Goal: Information Seeking & Learning: Find specific fact

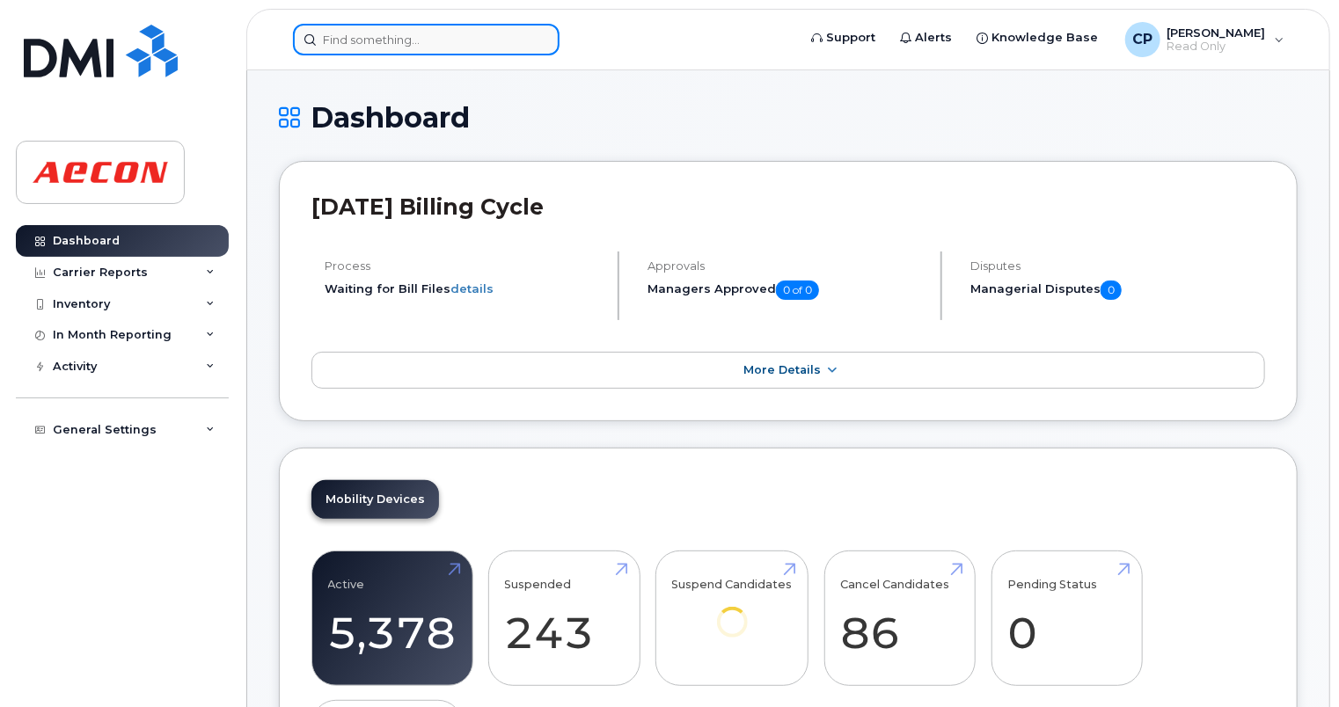
click at [513, 41] on input at bounding box center [426, 40] width 267 height 32
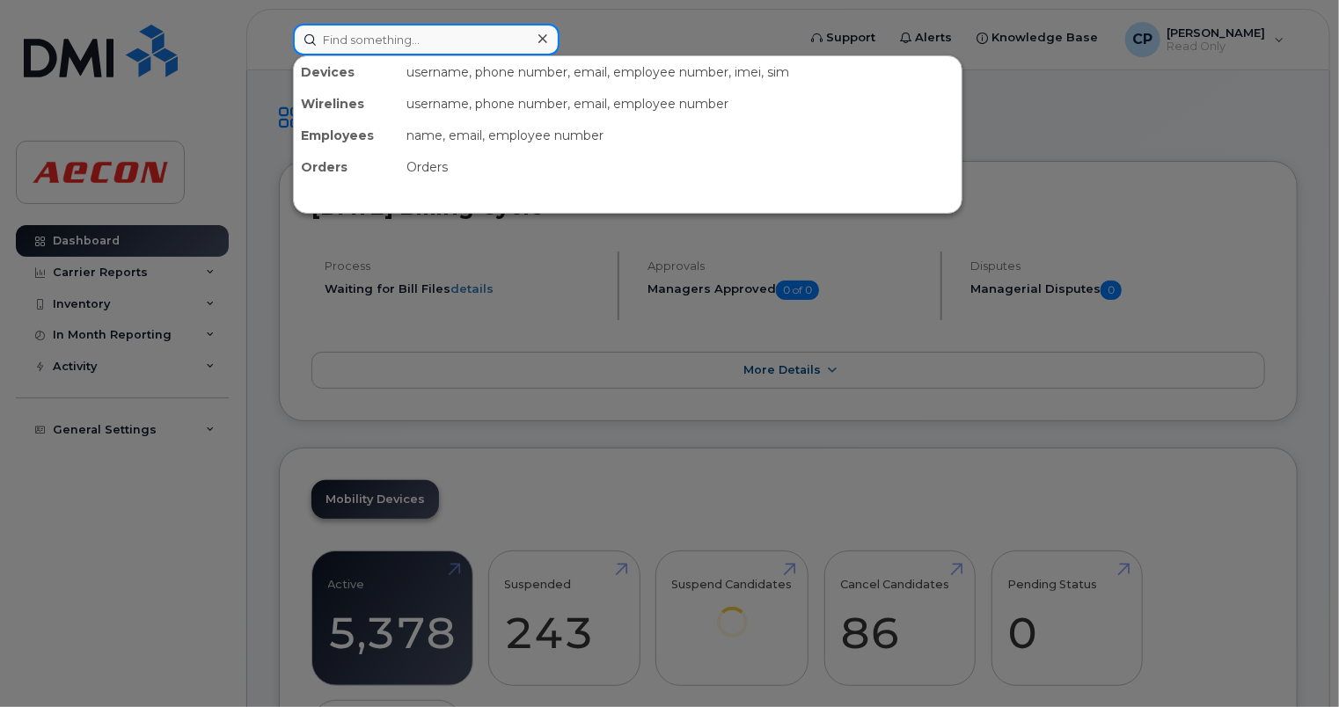
paste input "2896759916"
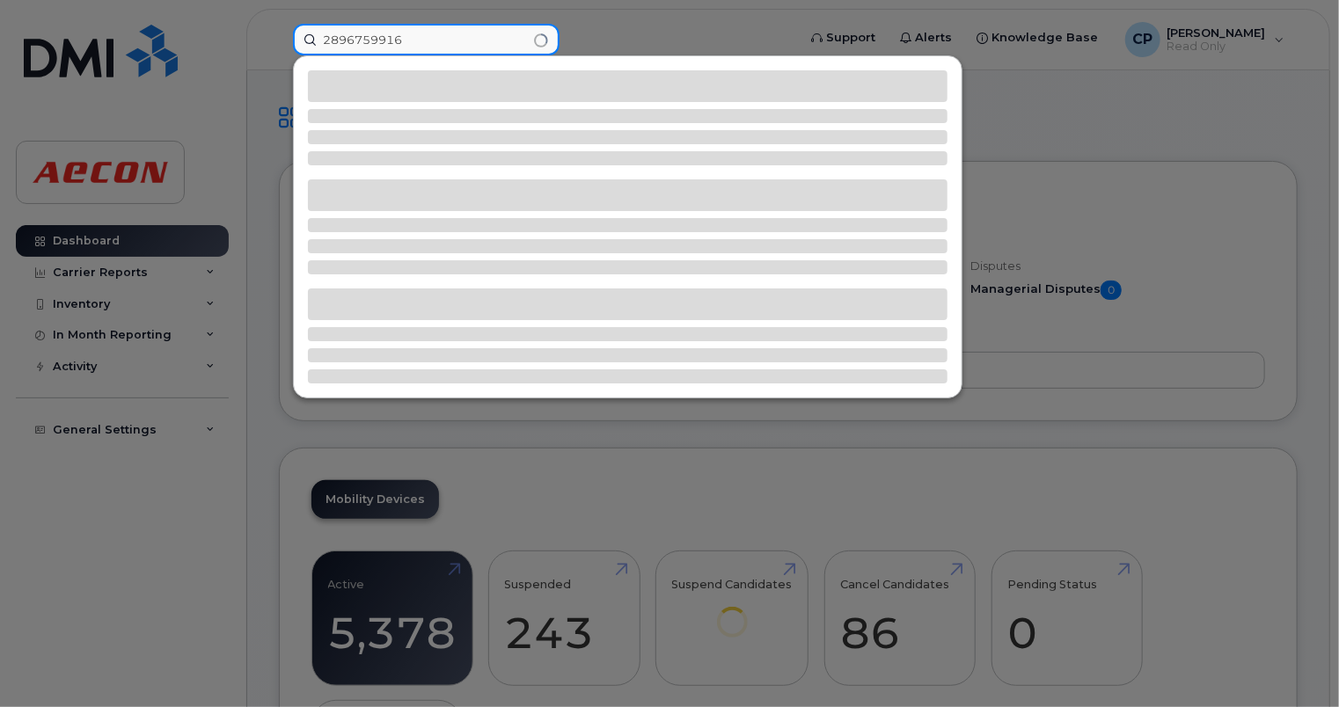
type input "2896759916"
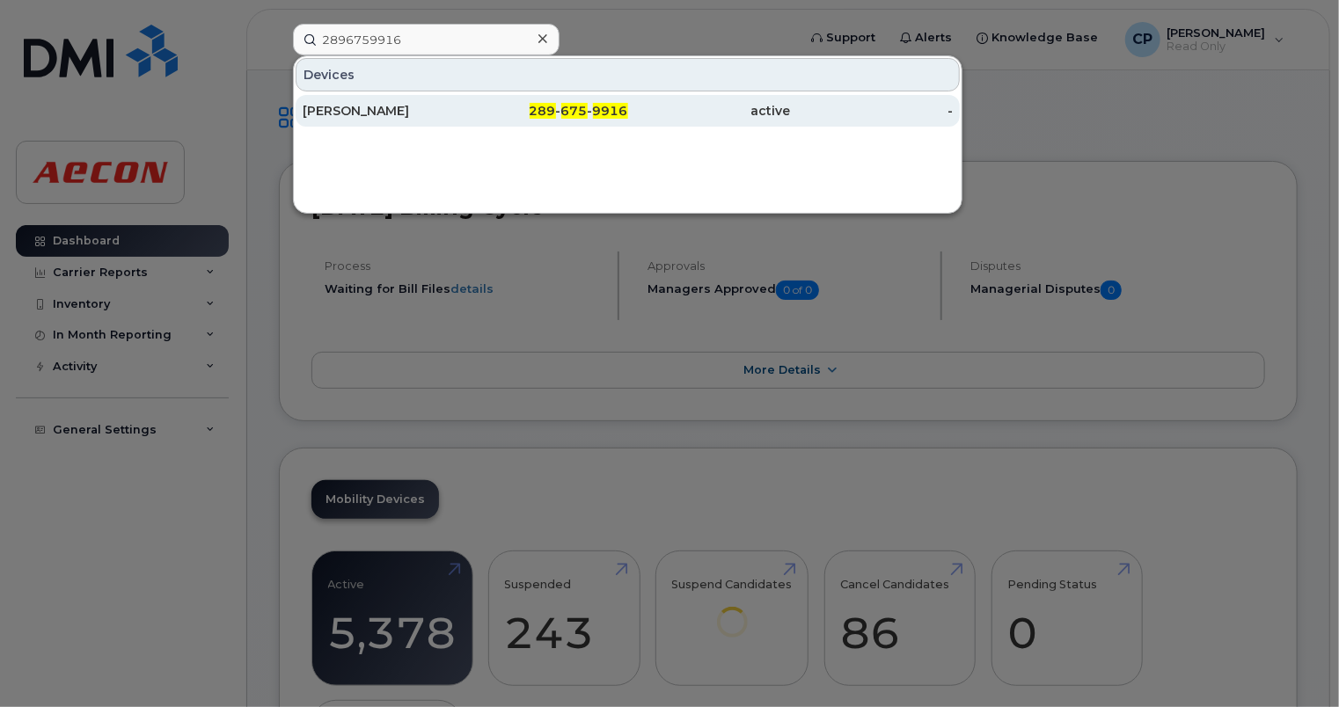
click at [545, 106] on span "289" at bounding box center [543, 111] width 26 height 16
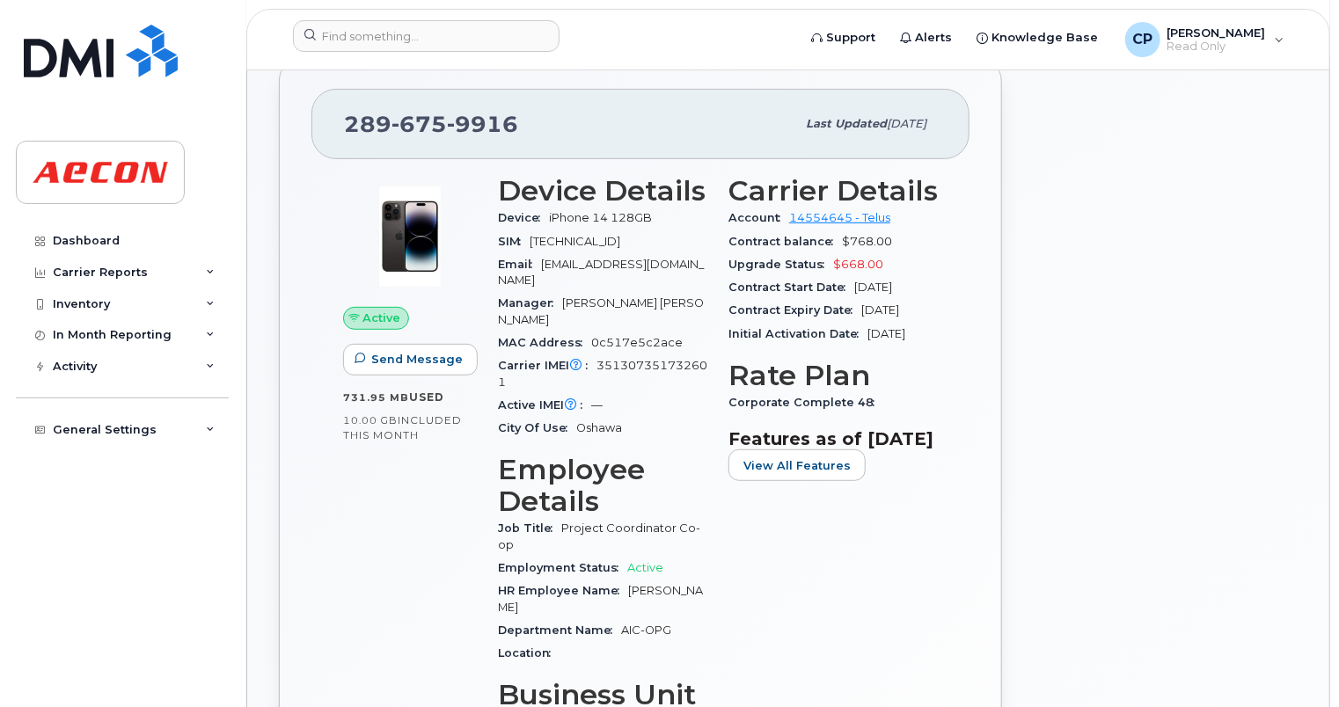
scroll to position [283, 0]
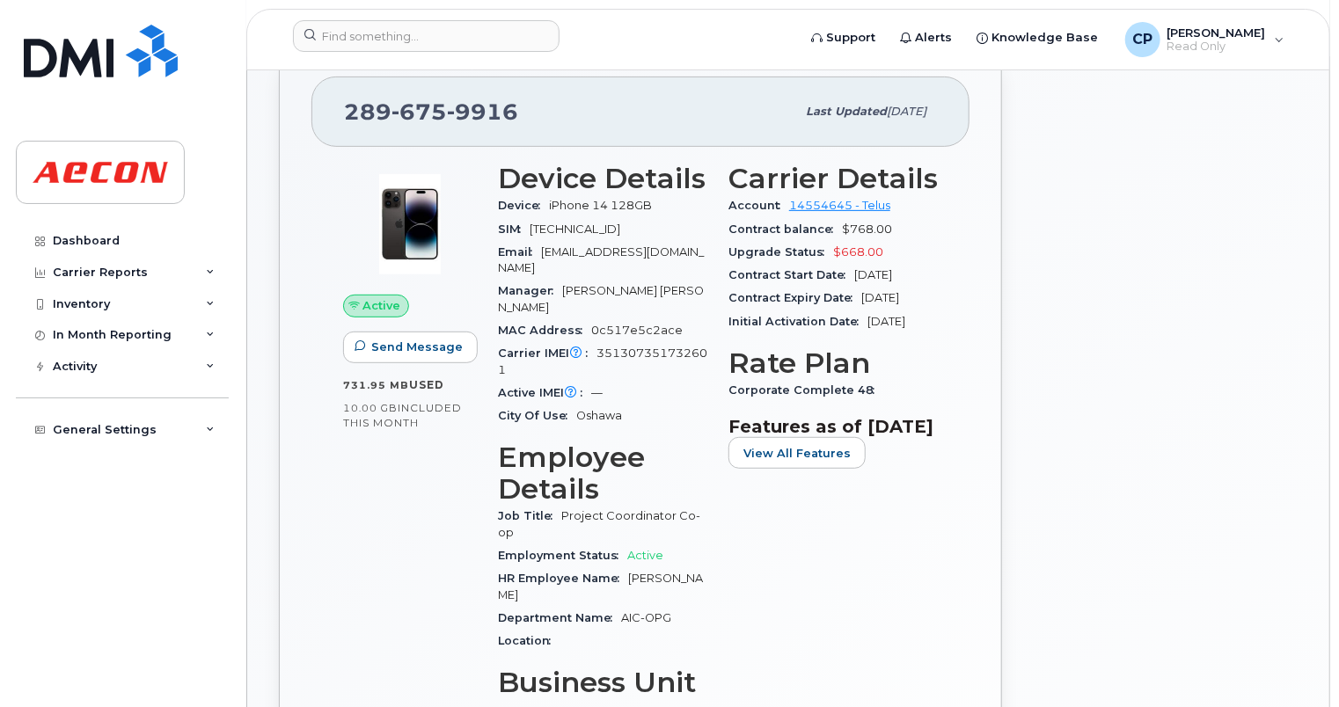
drag, startPoint x: 1337, startPoint y: 285, endPoint x: 1340, endPoint y: 233, distance: 52.0
click at [1338, 226] on html "Support Alerts Knowledge Base CP Christina Perioris Read Only English Français …" at bounding box center [669, 627] width 1339 height 1821
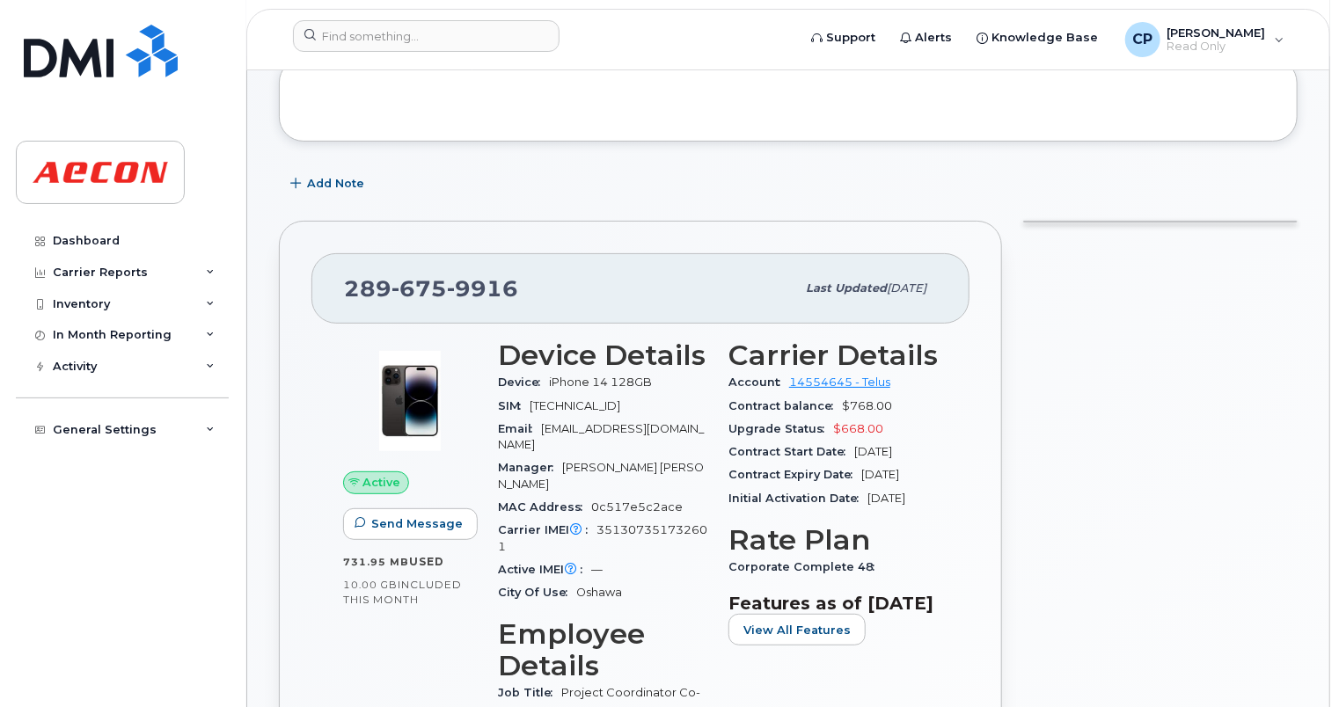
scroll to position [0, 0]
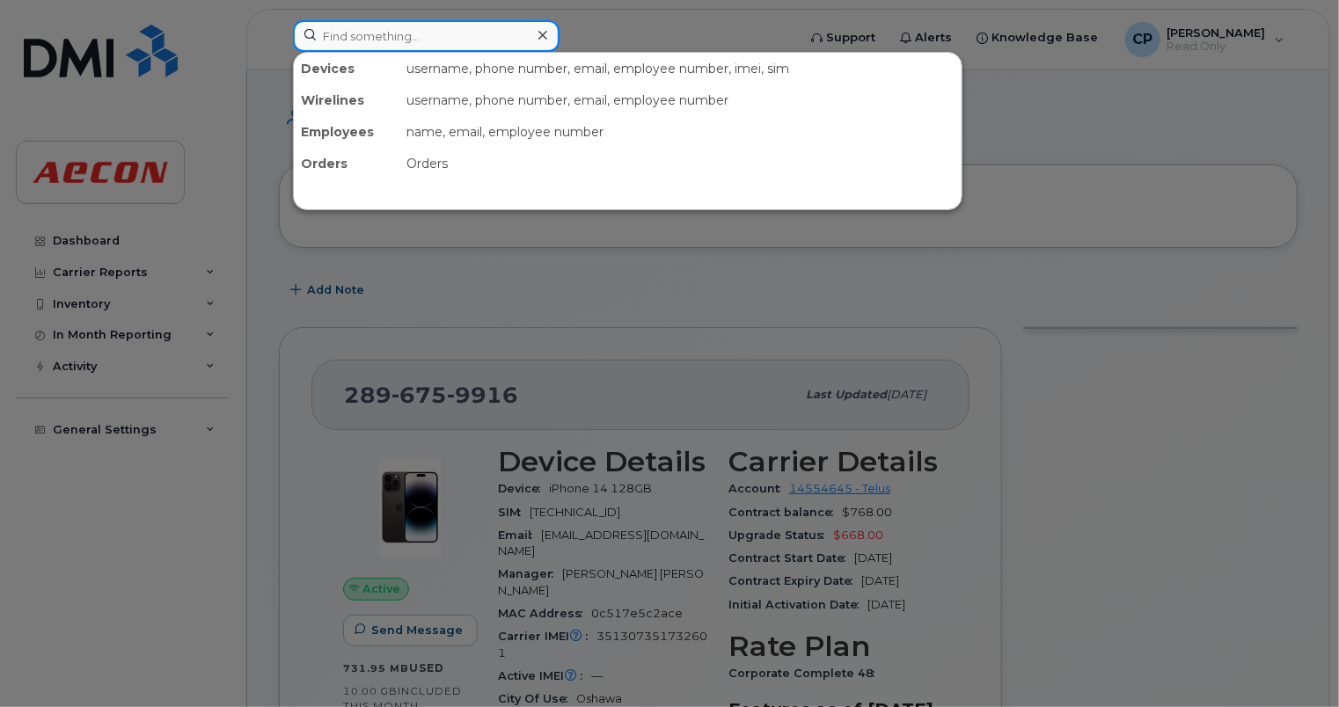
click at [460, 30] on input at bounding box center [426, 36] width 267 height 32
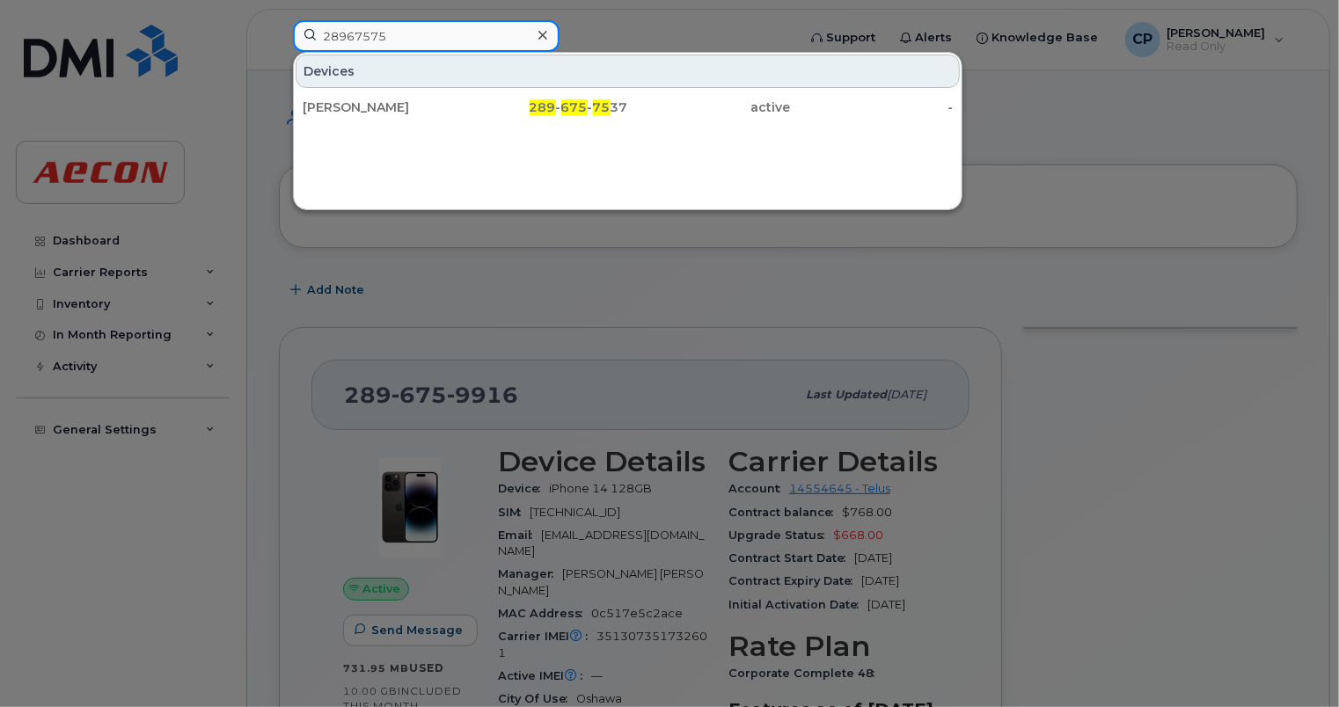
type input "28967575"
click at [600, 90] on div "Scott Lawrie 289 - 675 - 75 37 active -" at bounding box center [628, 107] width 668 height 35
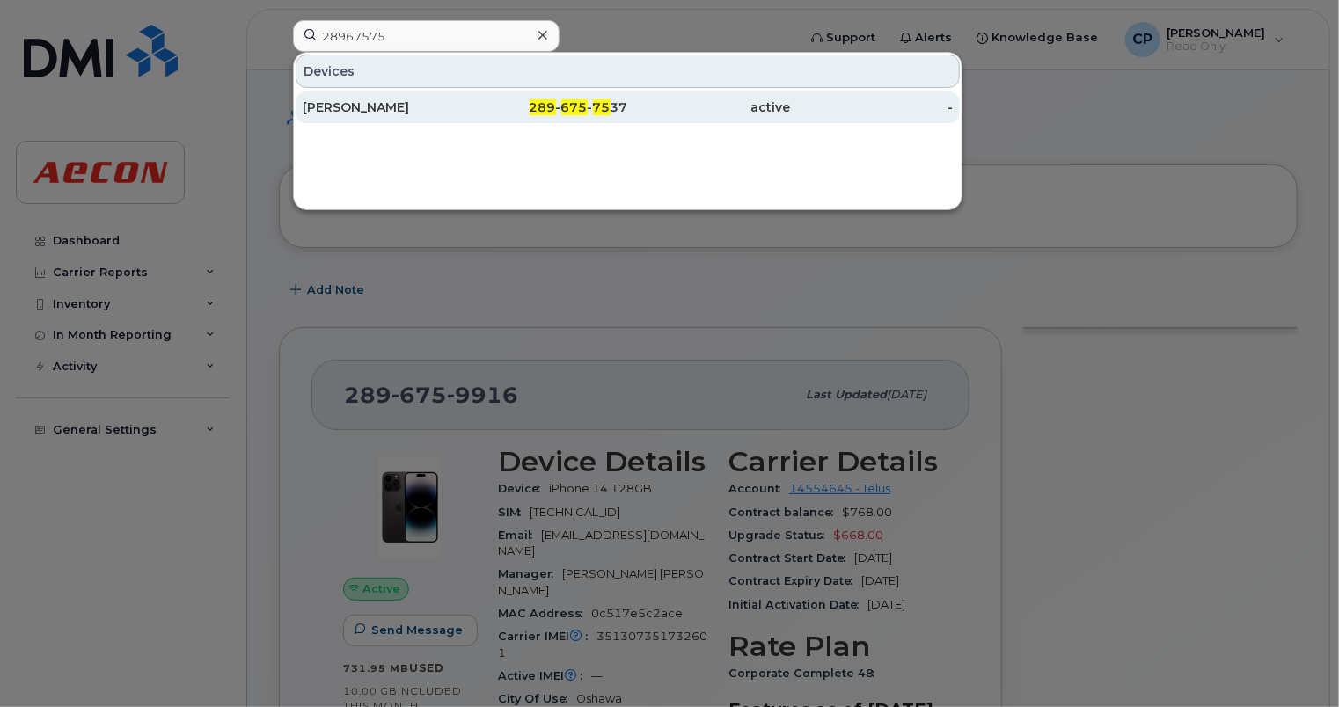
click at [601, 102] on span "75" at bounding box center [602, 107] width 18 height 16
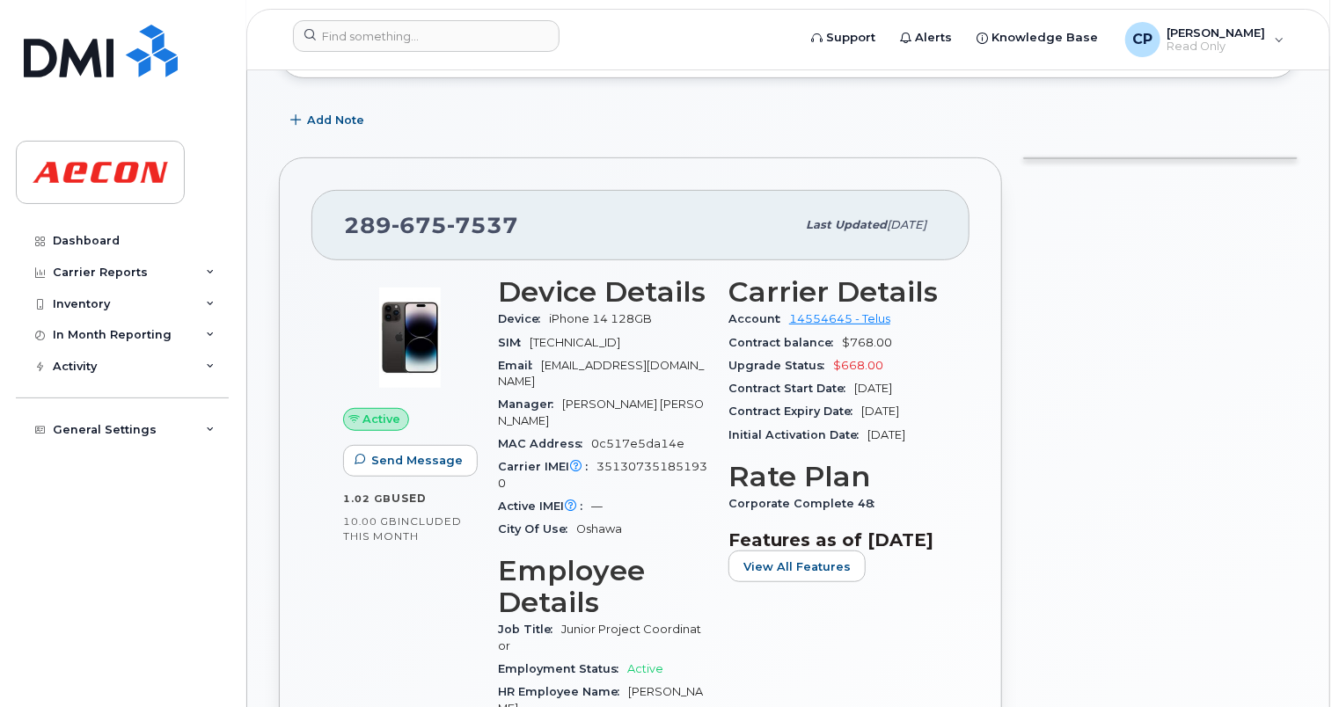
scroll to position [299, 0]
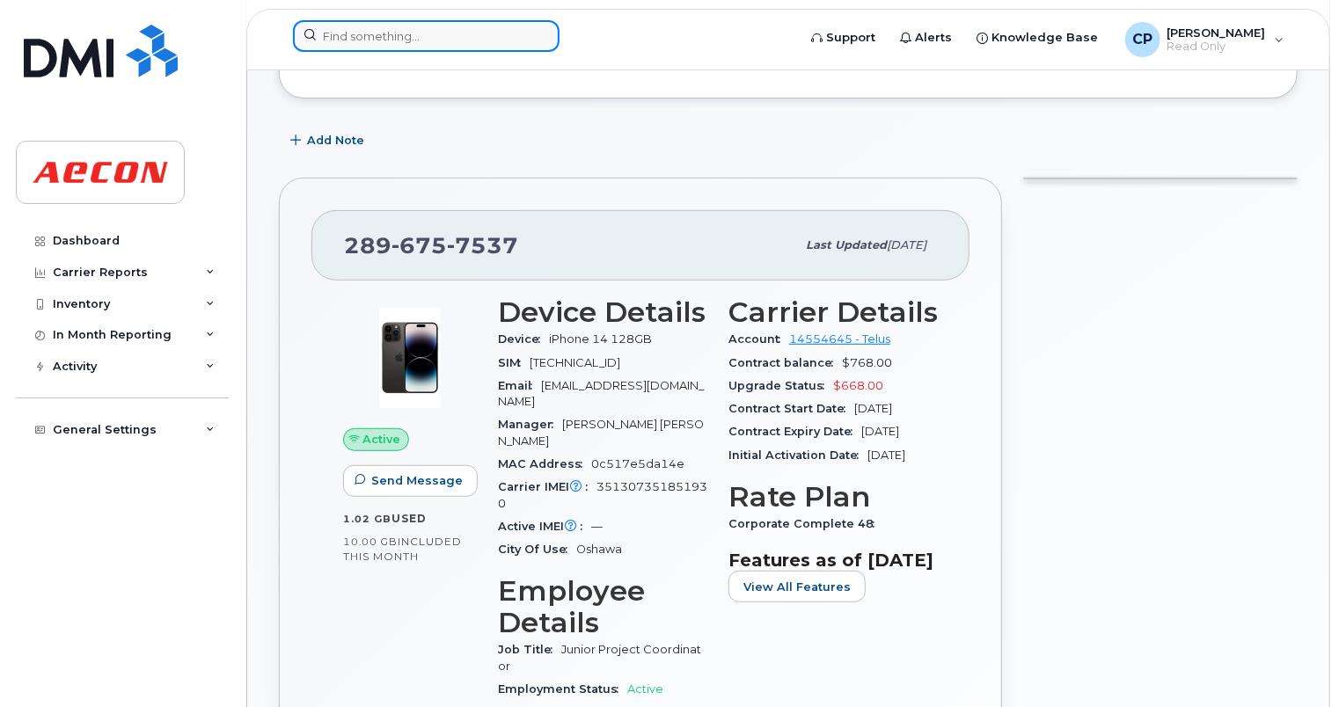
click at [509, 37] on input at bounding box center [426, 36] width 267 height 32
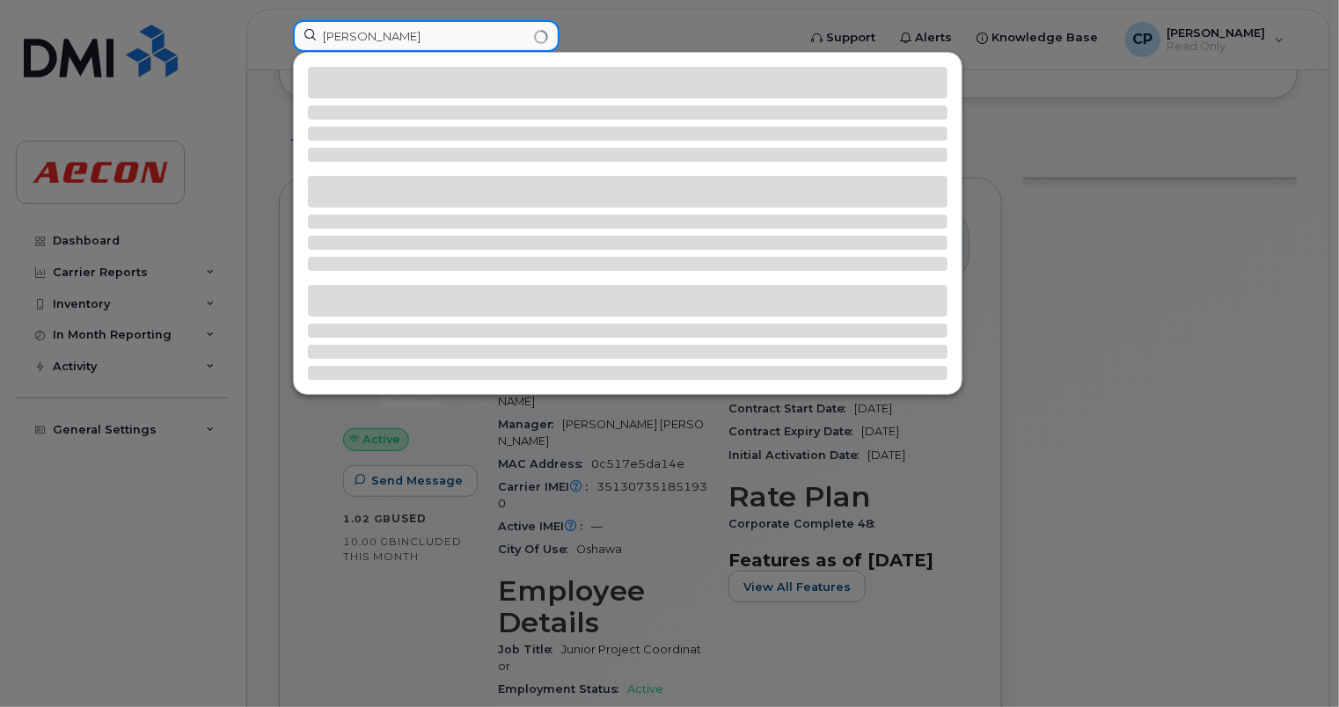
type input "christina perioris"
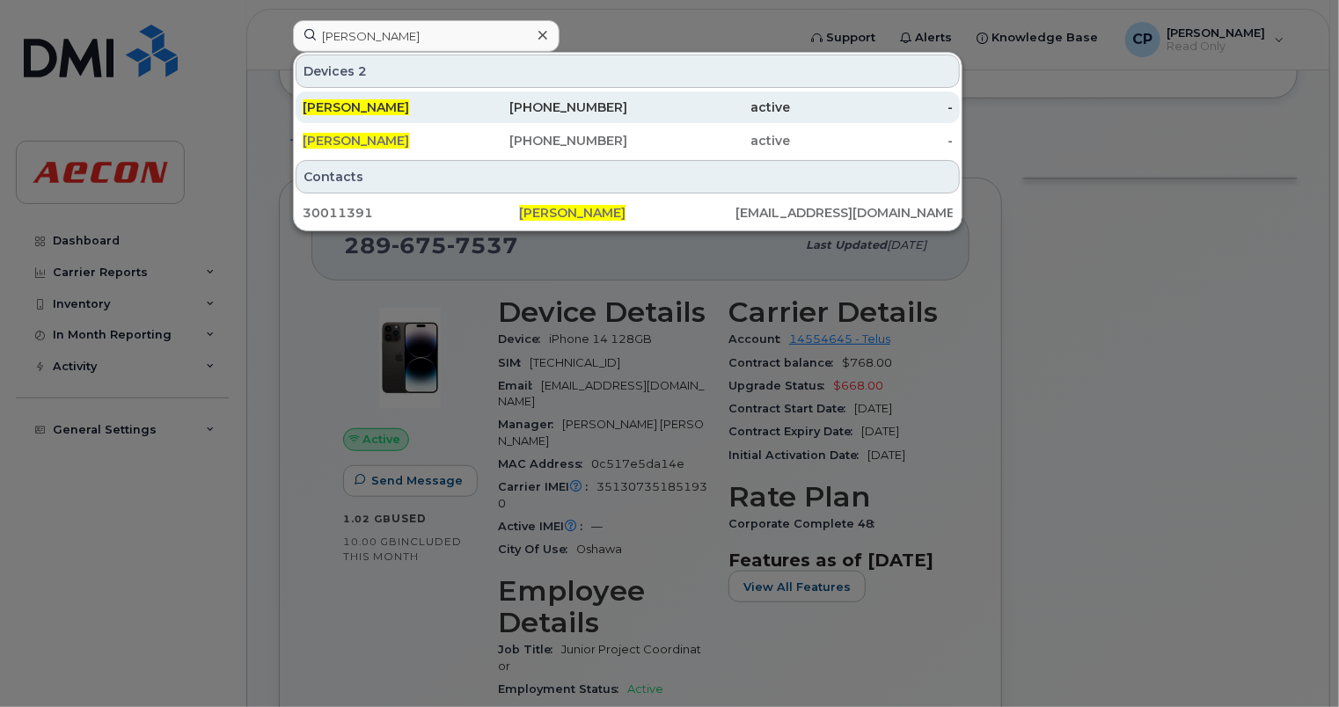
click at [605, 105] on div "647-389-5830" at bounding box center [546, 108] width 163 height 18
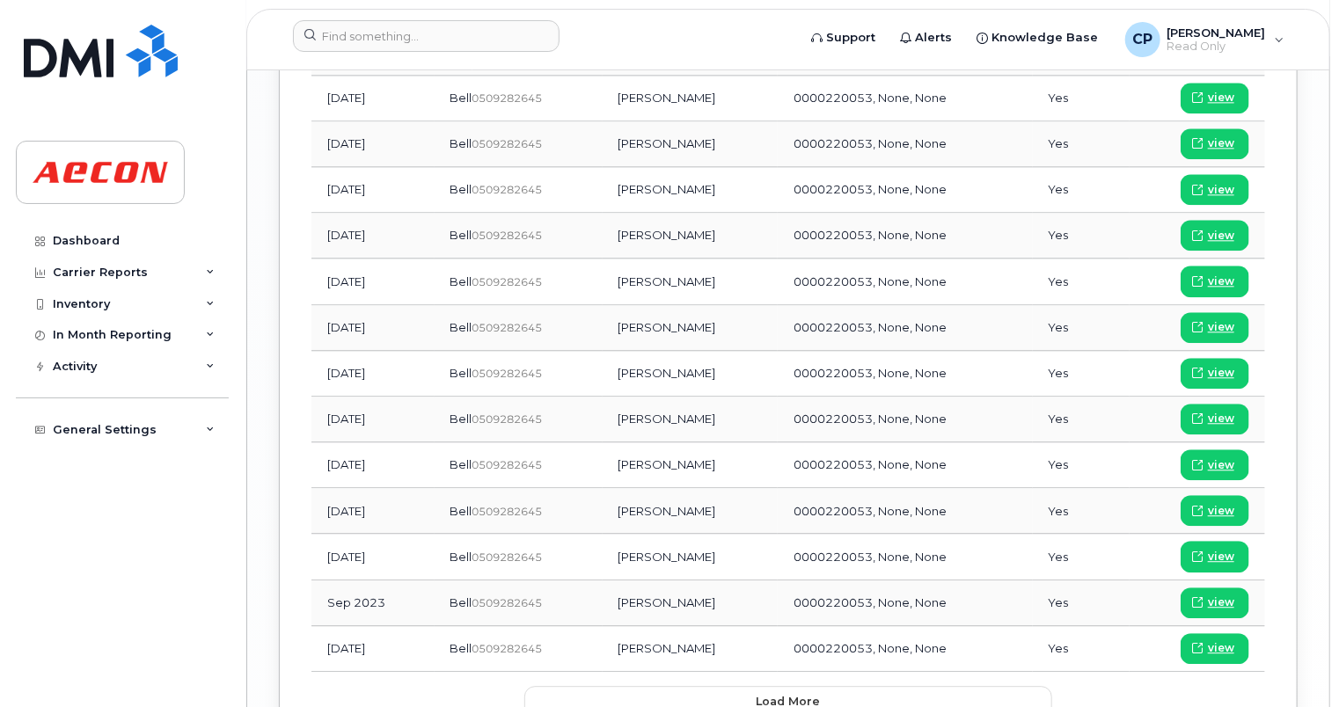
scroll to position [2023, 0]
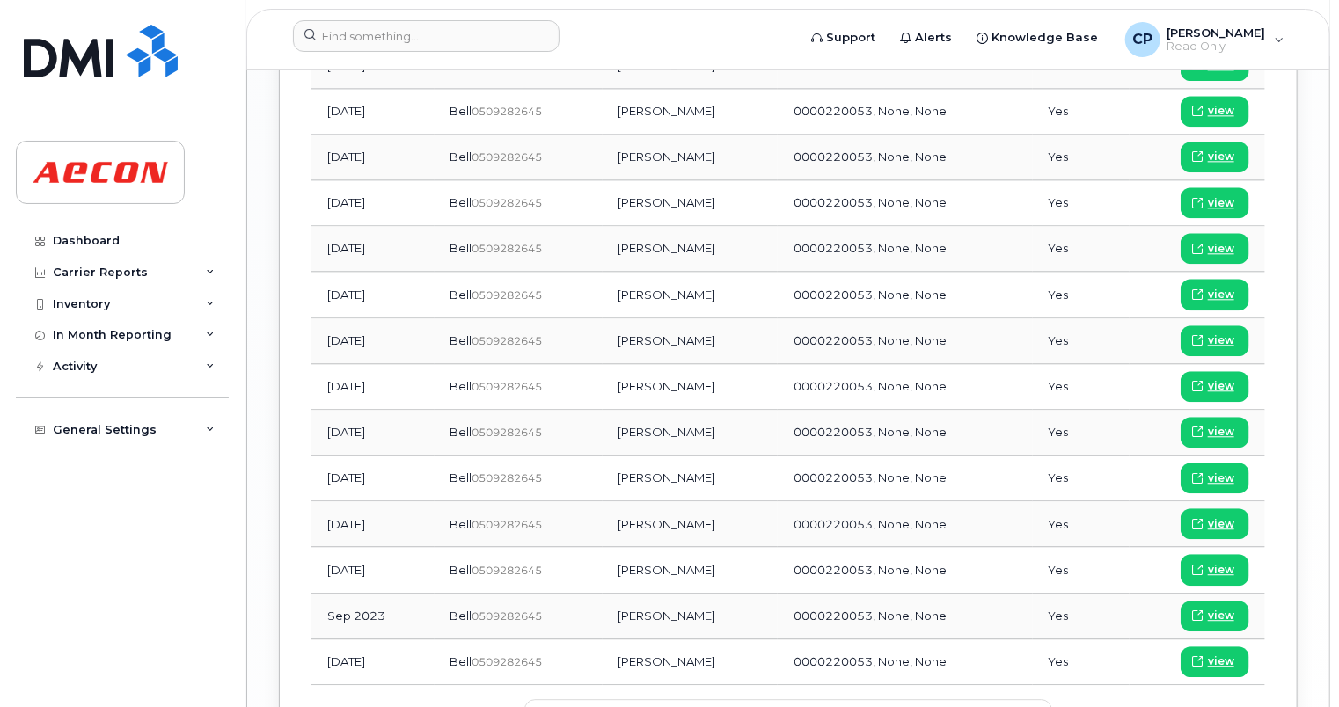
drag, startPoint x: 1300, startPoint y: 647, endPoint x: 1298, endPoint y: 365, distance: 282.4
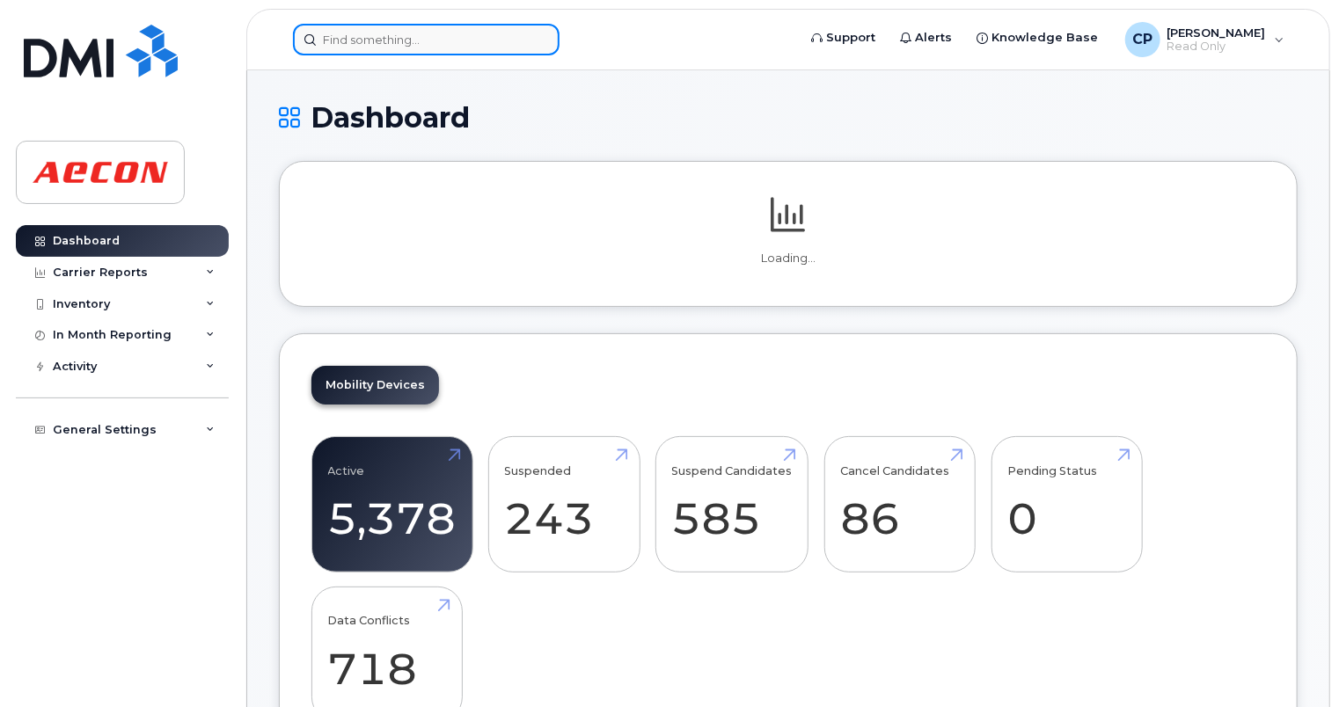
click at [493, 44] on input at bounding box center [426, 40] width 267 height 32
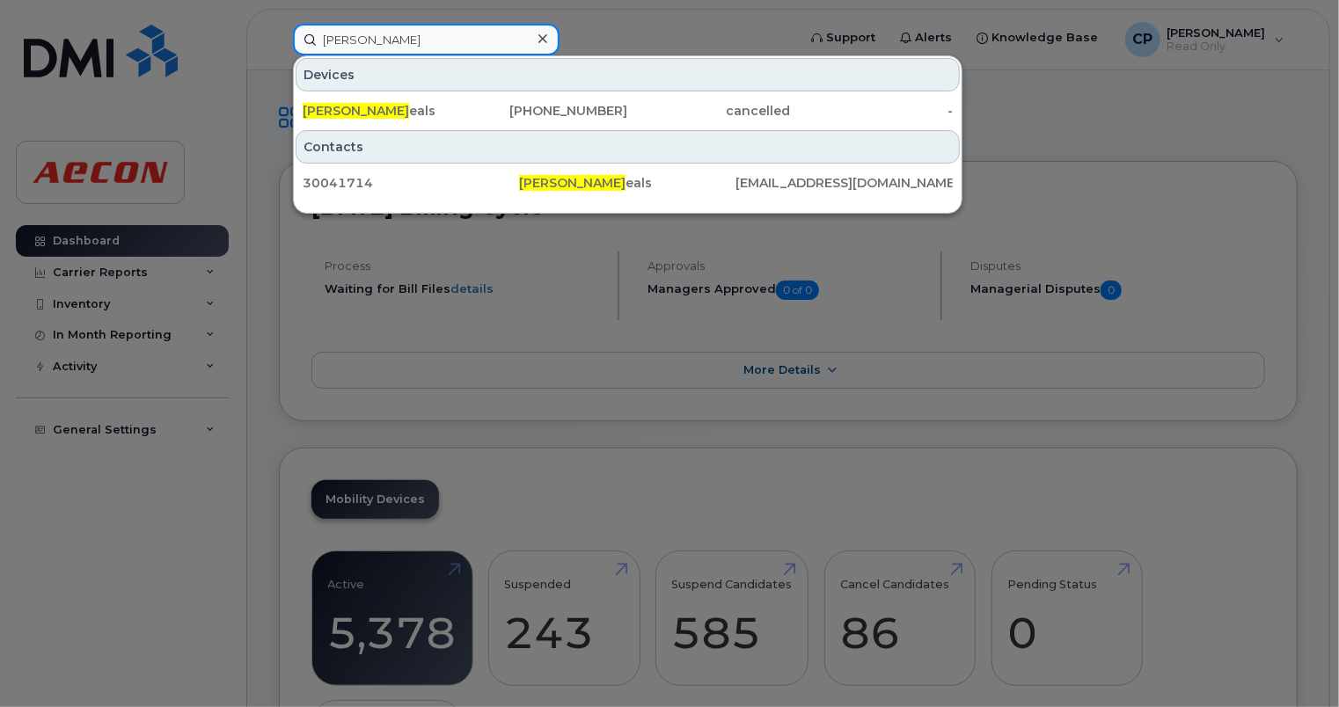
type input "katie v"
click at [1187, 130] on div at bounding box center [669, 353] width 1339 height 707
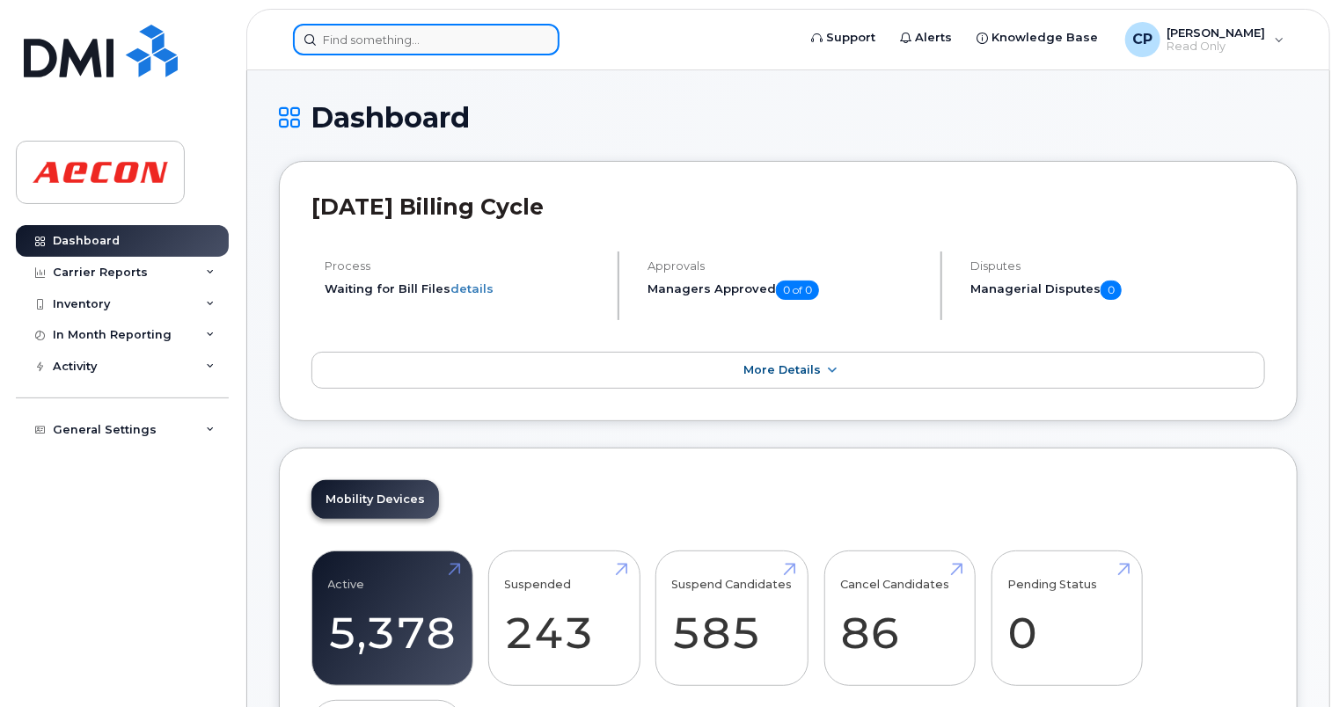
click at [474, 35] on input at bounding box center [426, 40] width 267 height 32
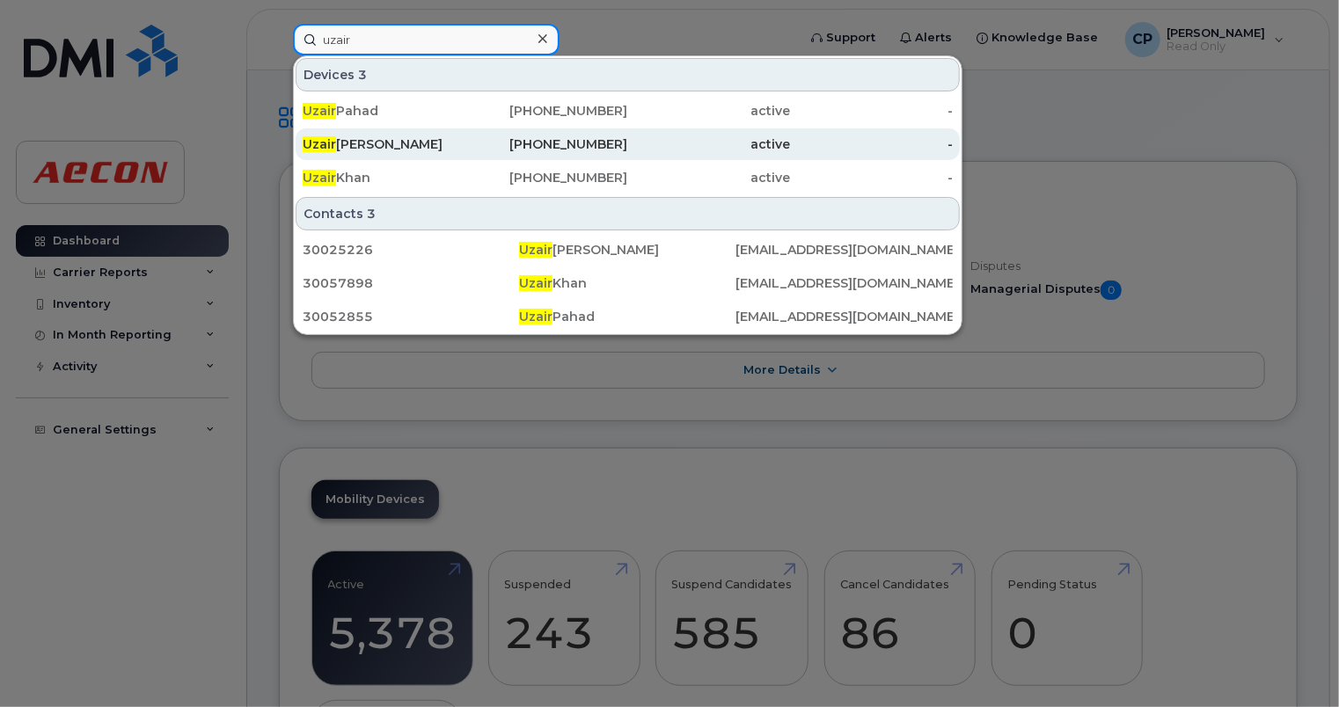
type input "uzair"
click at [523, 144] on div "416-209-2316" at bounding box center [546, 144] width 163 height 18
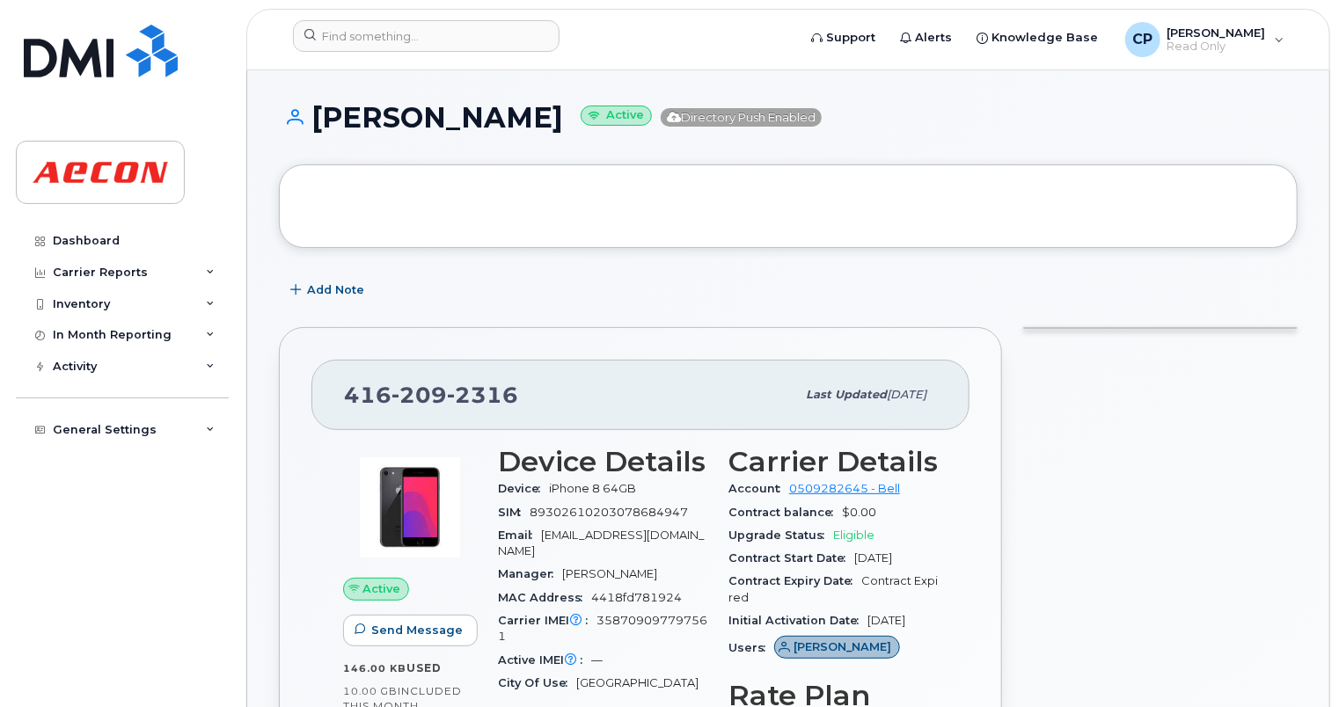
drag, startPoint x: 1337, startPoint y: 128, endPoint x: 1341, endPoint y: 175, distance: 47.6
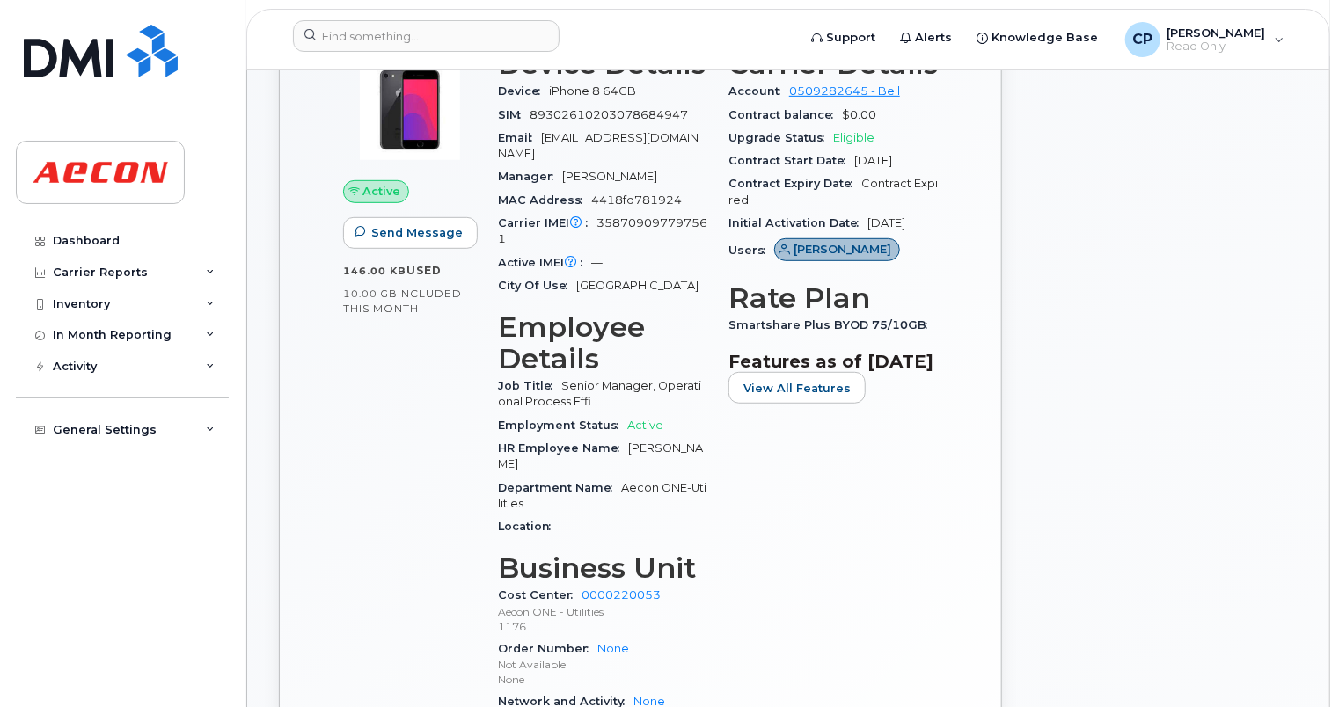
scroll to position [419, 0]
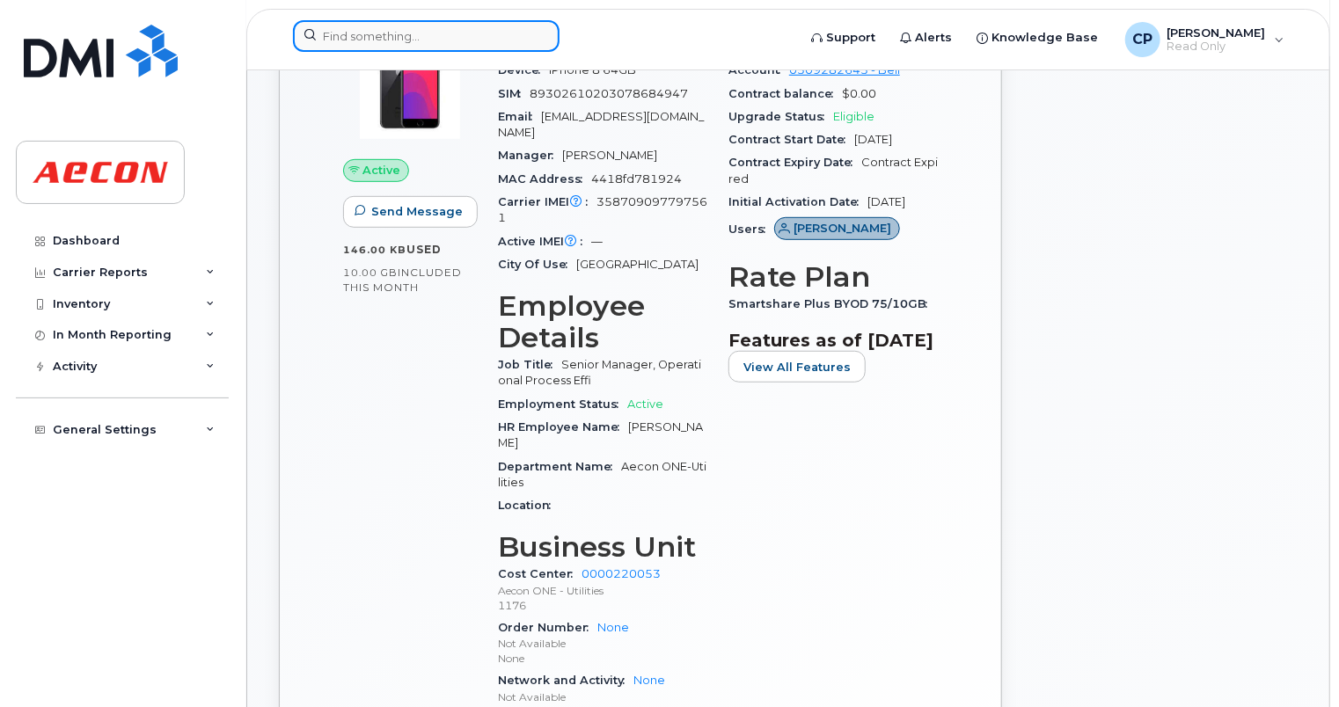
click at [486, 37] on input at bounding box center [426, 36] width 267 height 32
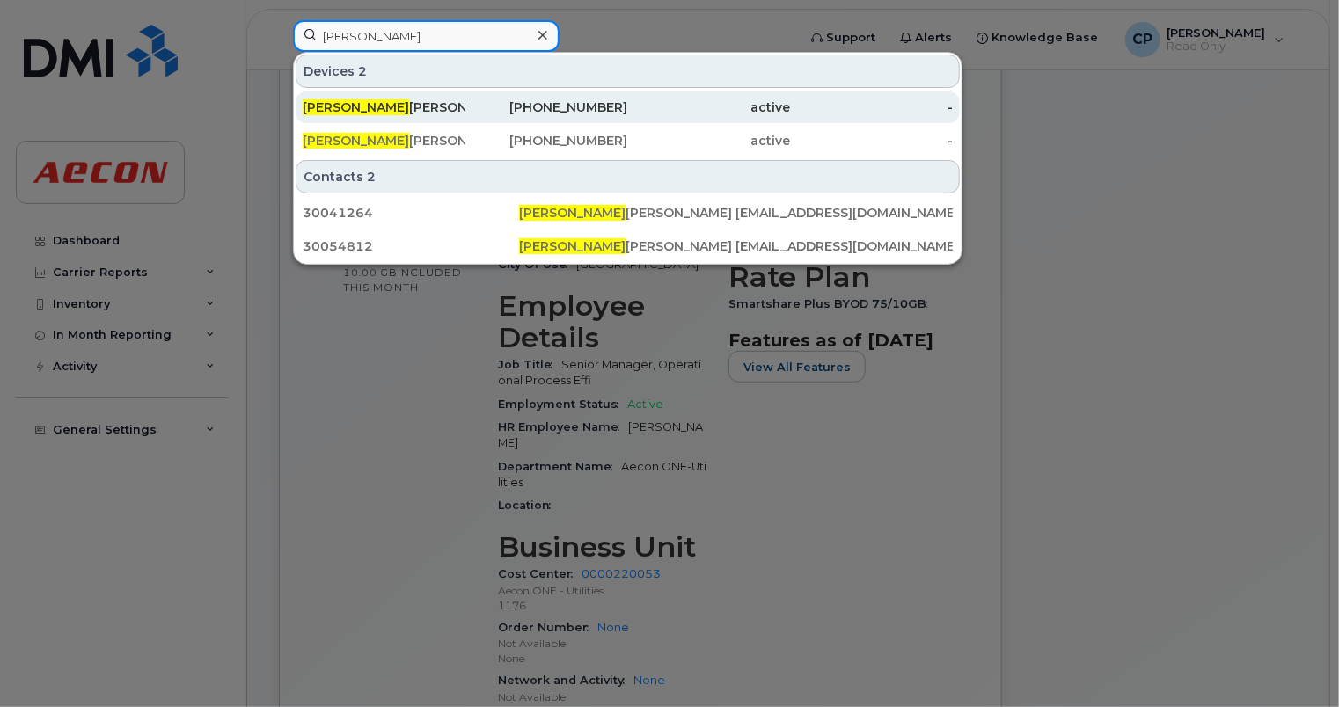
type input "[PERSON_NAME]"
click at [490, 102] on div "[PHONE_NUMBER]" at bounding box center [546, 108] width 163 height 18
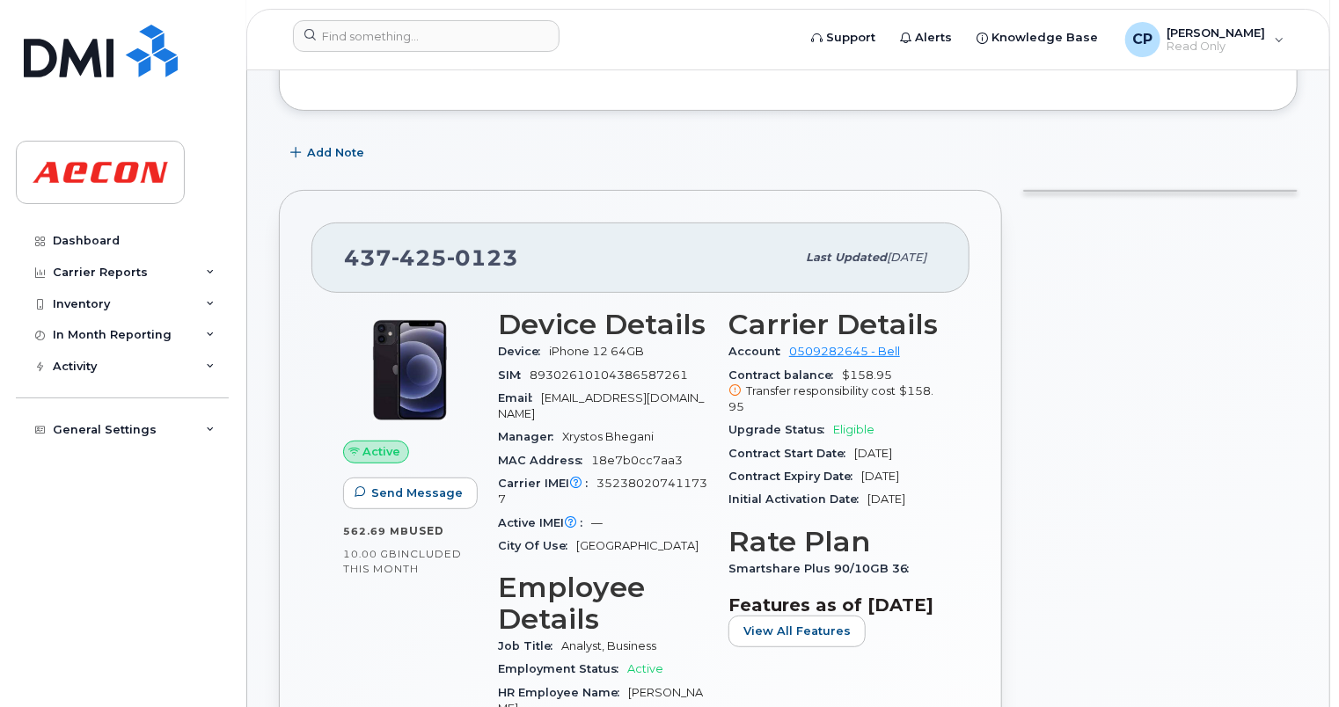
scroll to position [148, 0]
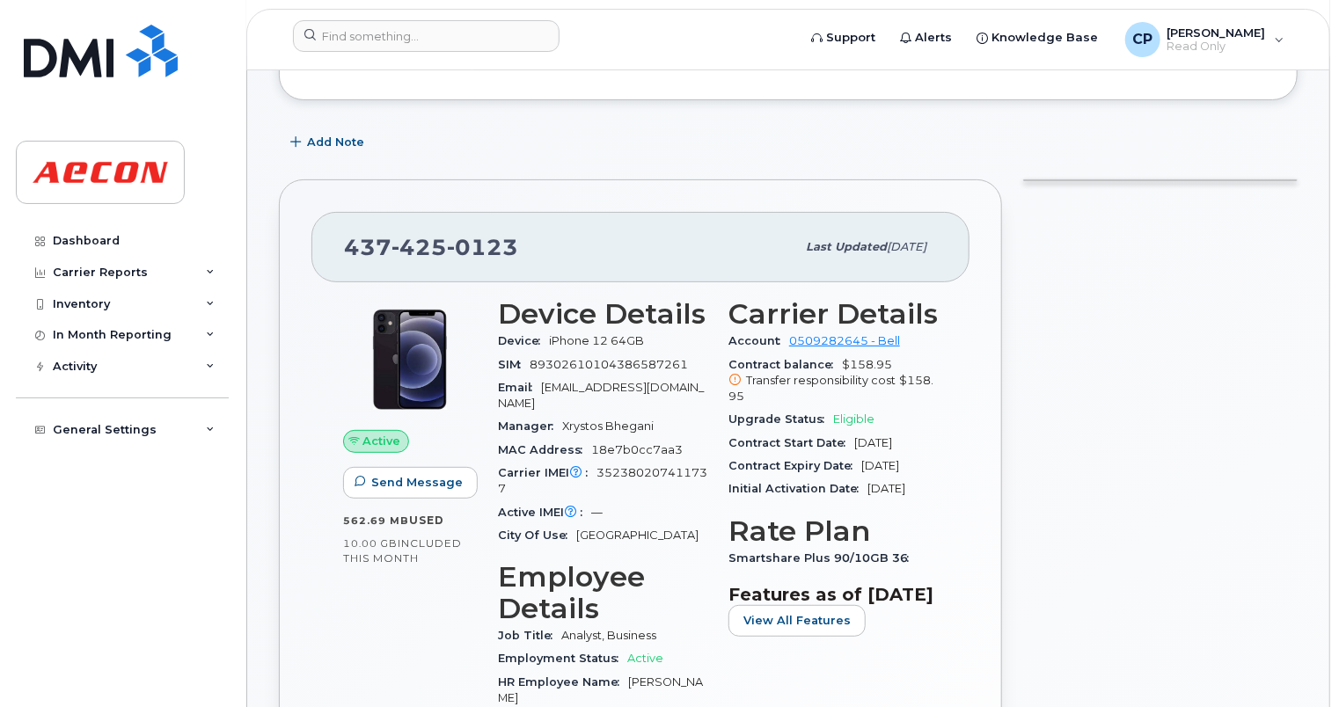
click at [1060, 616] on div at bounding box center [1161, 642] width 296 height 946
click at [443, 38] on input at bounding box center [426, 36] width 267 height 32
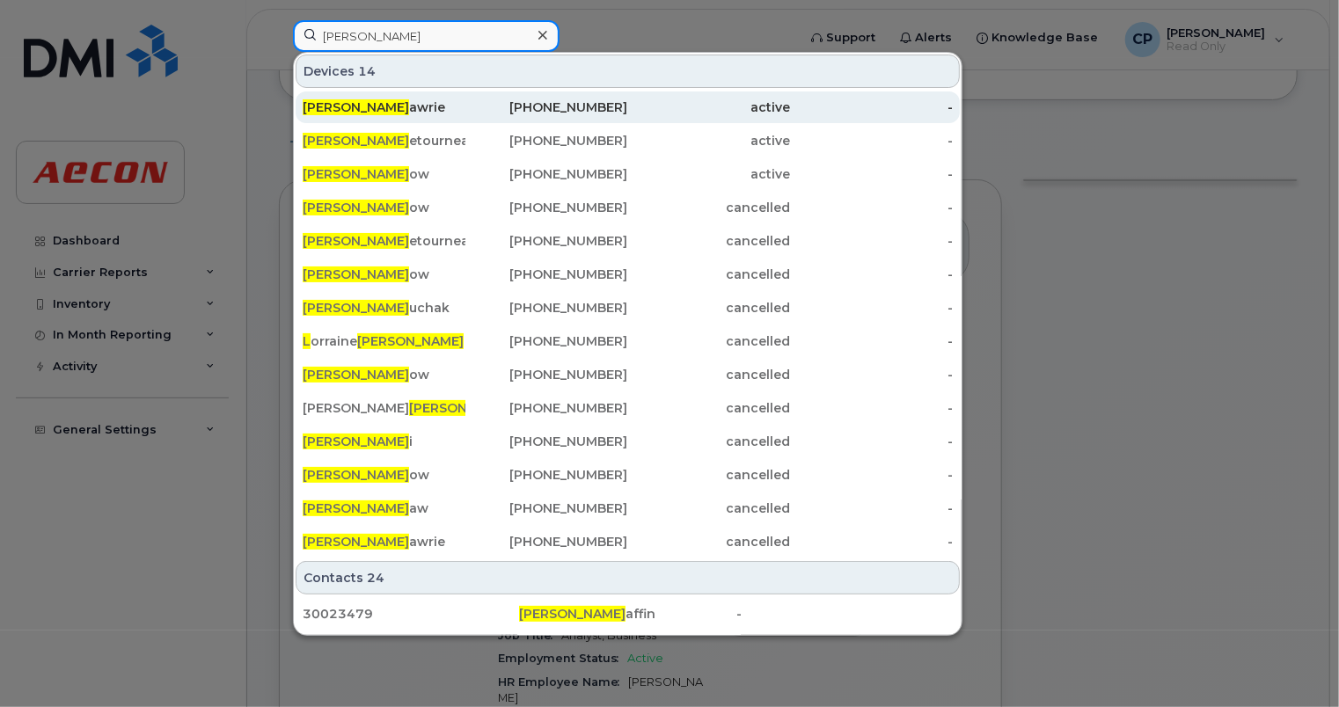
type input "scott l"
click at [503, 109] on div "289-675-7537" at bounding box center [546, 108] width 163 height 18
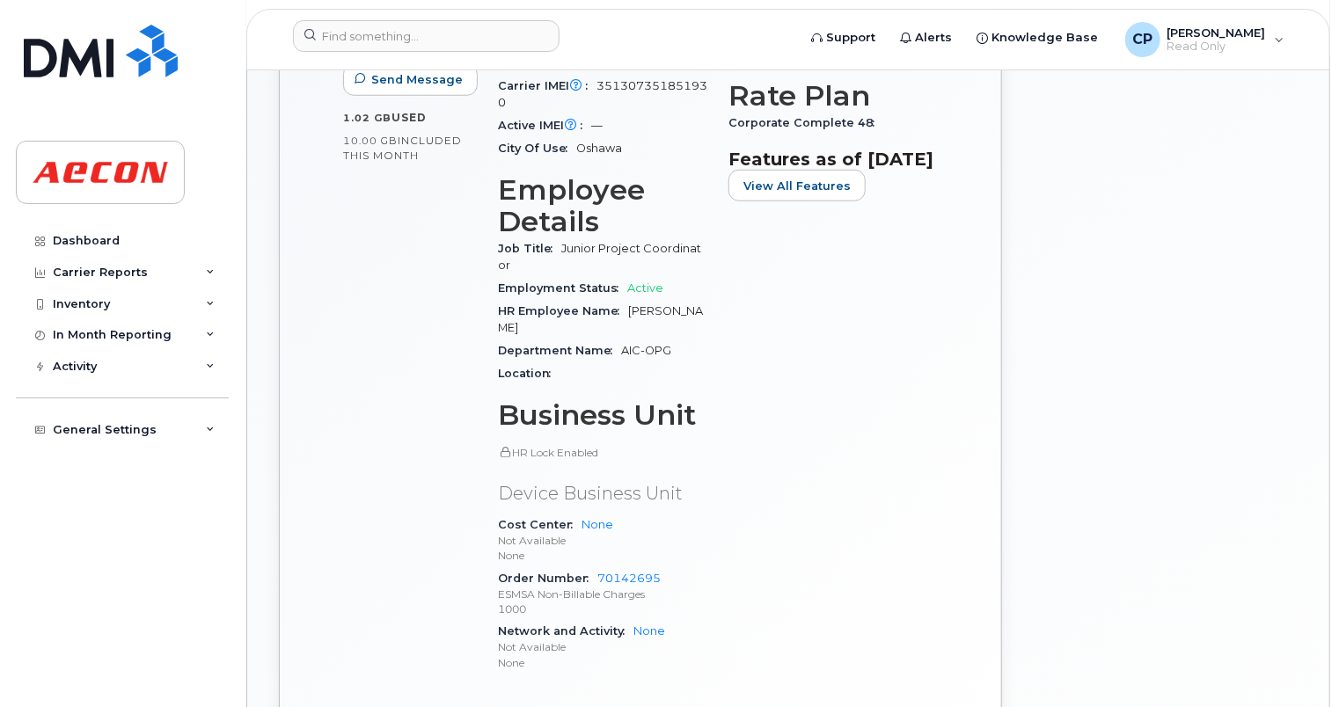
scroll to position [702, 0]
drag, startPoint x: 660, startPoint y: 546, endPoint x: 591, endPoint y: 545, distance: 68.6
click at [591, 566] on div "Order Number 70142695 ESMSA Non-Billable Charges 1000" at bounding box center [602, 593] width 209 height 54
copy link "70142695"
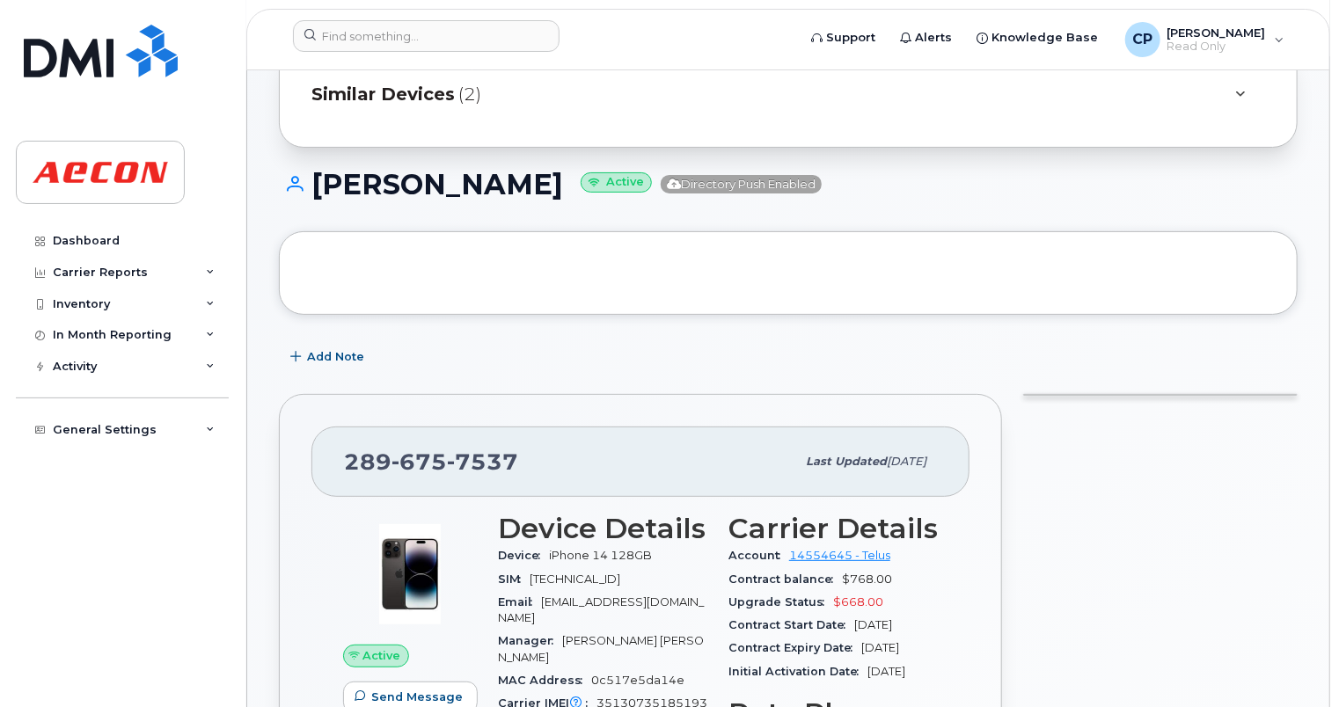
scroll to position [0, 0]
